Goal: Check status: Check status

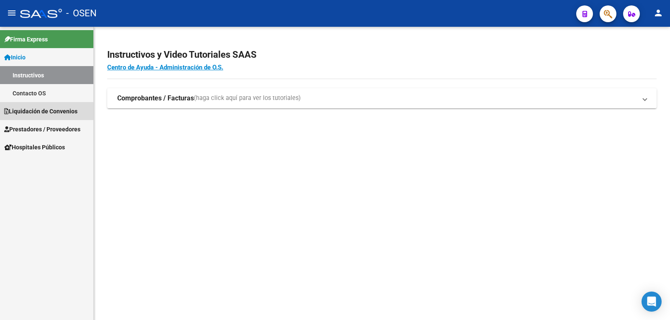
click at [67, 112] on span "Liquidación de Convenios" at bounding box center [40, 111] width 73 height 9
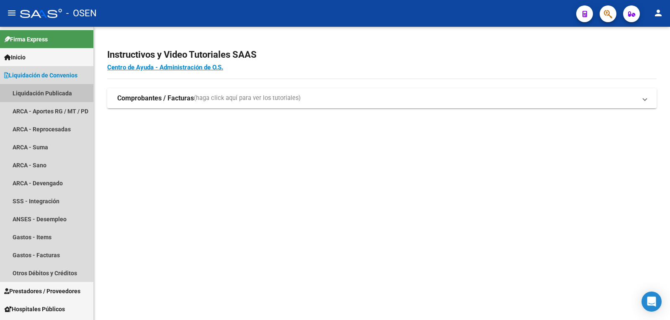
click at [36, 88] on link "Liquidación Publicada" at bounding box center [46, 93] width 93 height 18
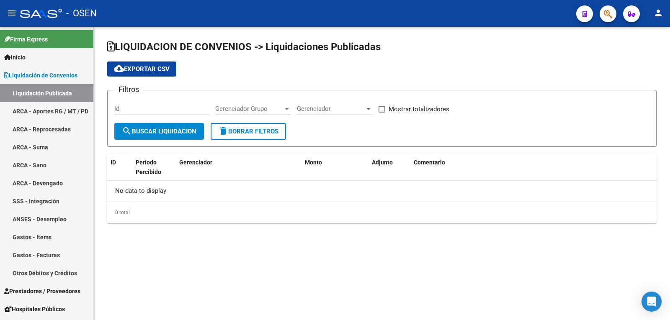
checkbox input "true"
click at [160, 128] on span "search Buscar Liquidacion" at bounding box center [159, 132] width 75 height 8
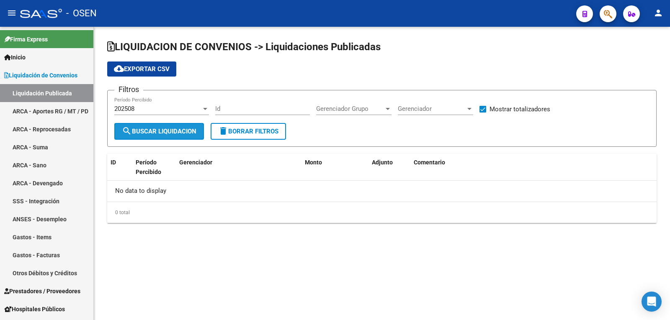
click at [160, 128] on span "search Buscar Liquidacion" at bounding box center [159, 132] width 75 height 8
click at [152, 103] on div "202508 Período Percibido" at bounding box center [161, 106] width 95 height 18
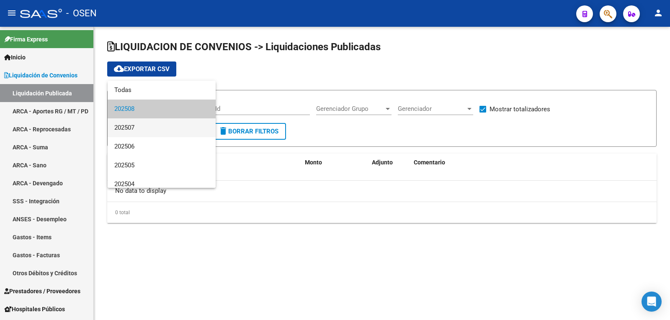
click at [155, 123] on span "202507" at bounding box center [161, 127] width 95 height 19
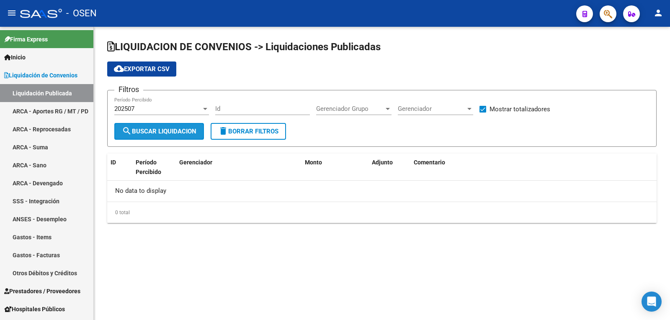
click at [159, 130] on span "search Buscar Liquidacion" at bounding box center [159, 132] width 75 height 8
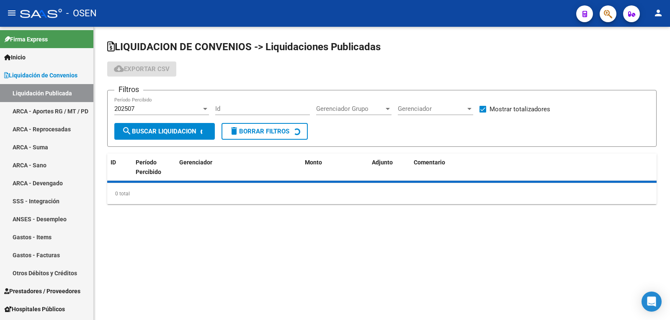
click at [161, 103] on div "202507 Período Percibido" at bounding box center [161, 106] width 95 height 18
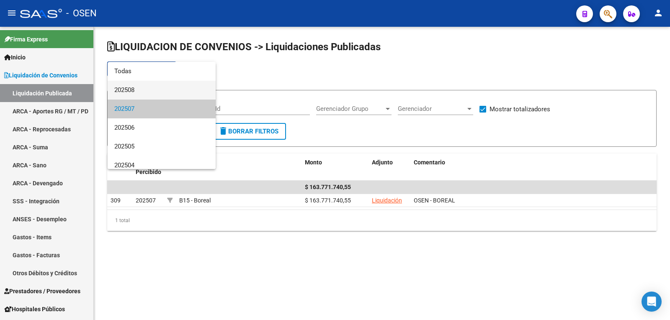
click at [152, 90] on span "202508" at bounding box center [161, 90] width 95 height 19
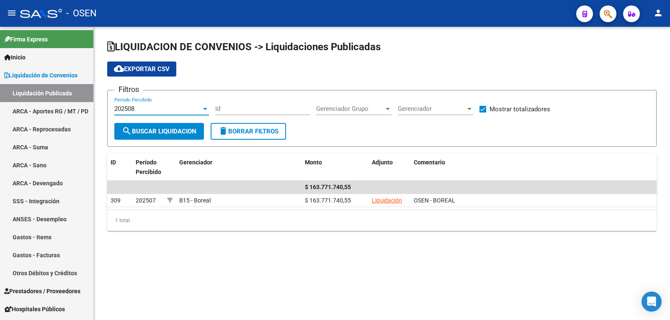
click at [166, 129] on span "search Buscar Liquidacion" at bounding box center [159, 132] width 75 height 8
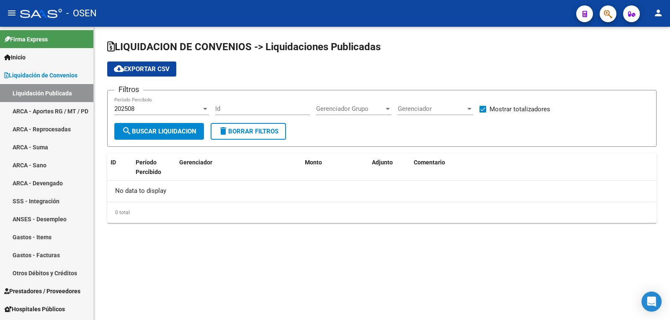
click at [184, 133] on span "search Buscar Liquidacion" at bounding box center [159, 132] width 75 height 8
click at [171, 128] on span "search Buscar Liquidacion" at bounding box center [159, 132] width 75 height 8
